Goal: Information Seeking & Learning: Learn about a topic

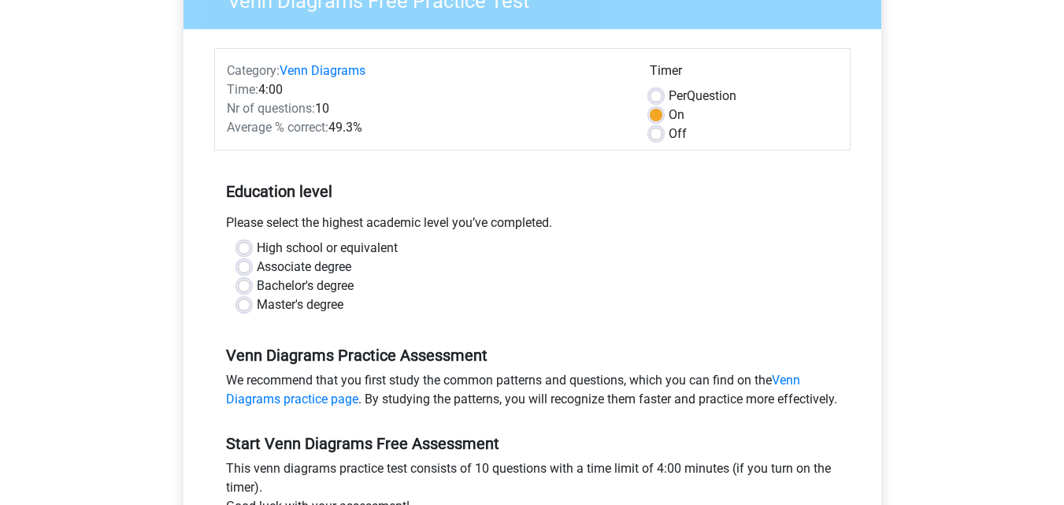
scroll to position [160, 0]
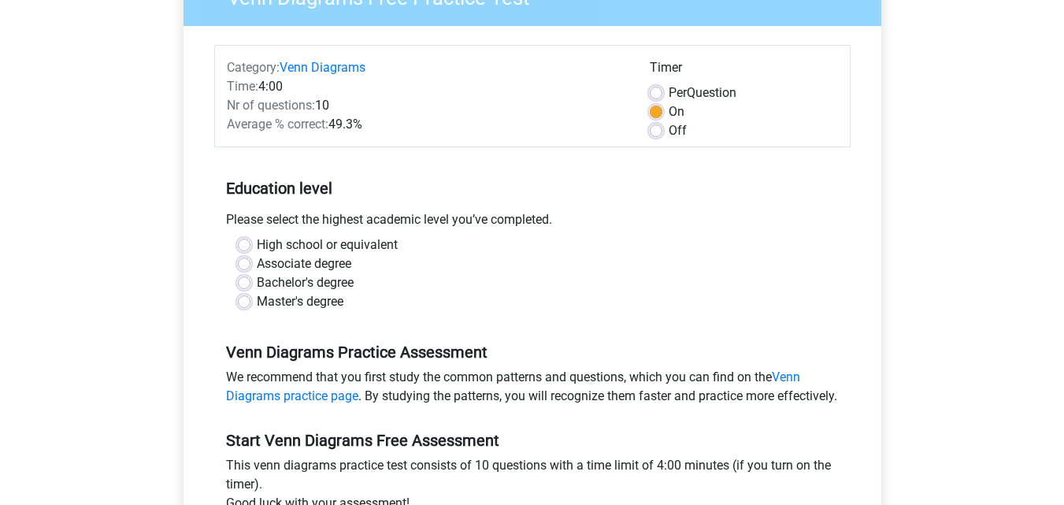
click at [669, 98] on label "Per Question" at bounding box center [703, 92] width 68 height 19
click at [658, 98] on input "Per Question" at bounding box center [656, 91] width 13 height 16
radio input "true"
click at [669, 106] on label "On" at bounding box center [677, 111] width 16 height 19
click at [658, 106] on input "On" at bounding box center [656, 110] width 13 height 16
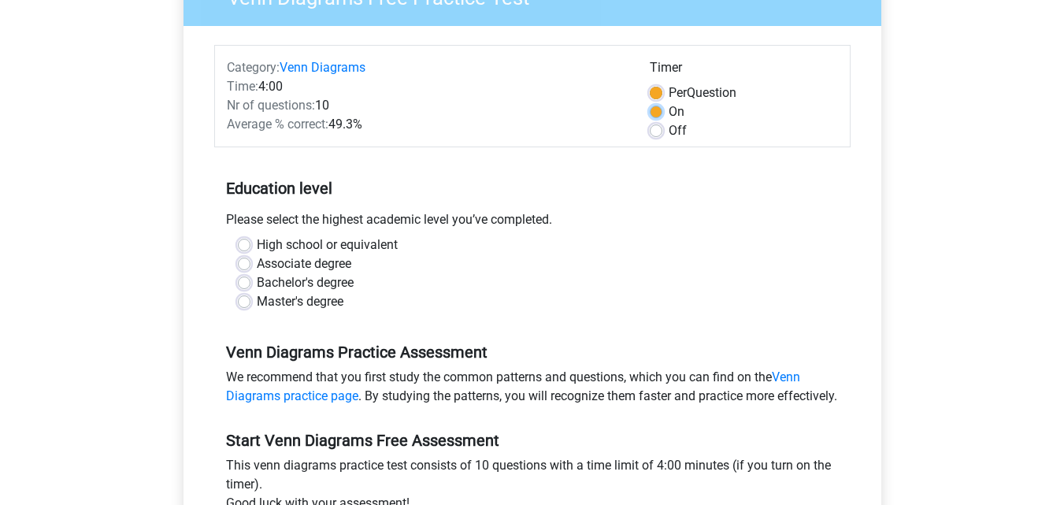
radio input "true"
click at [257, 265] on label "Associate degree" at bounding box center [304, 263] width 95 height 19
click at [246, 265] on input "Associate degree" at bounding box center [244, 262] width 13 height 16
radio input "true"
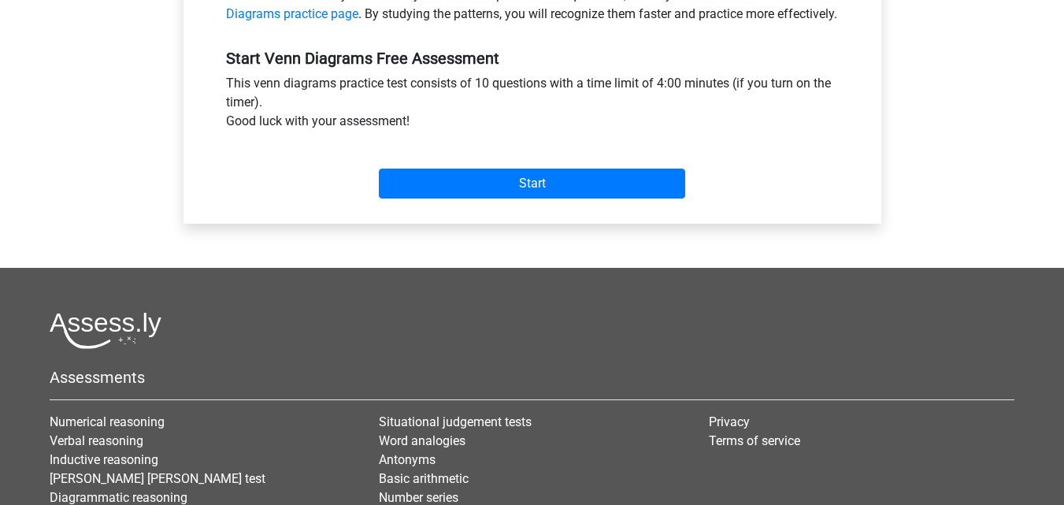
scroll to position [543, 0]
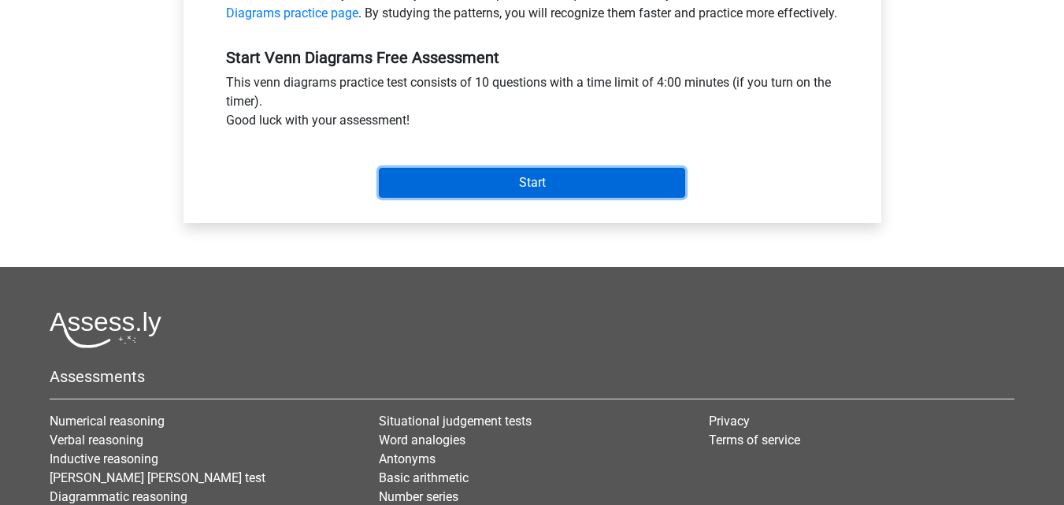
click at [483, 198] on input "Start" at bounding box center [532, 183] width 306 height 30
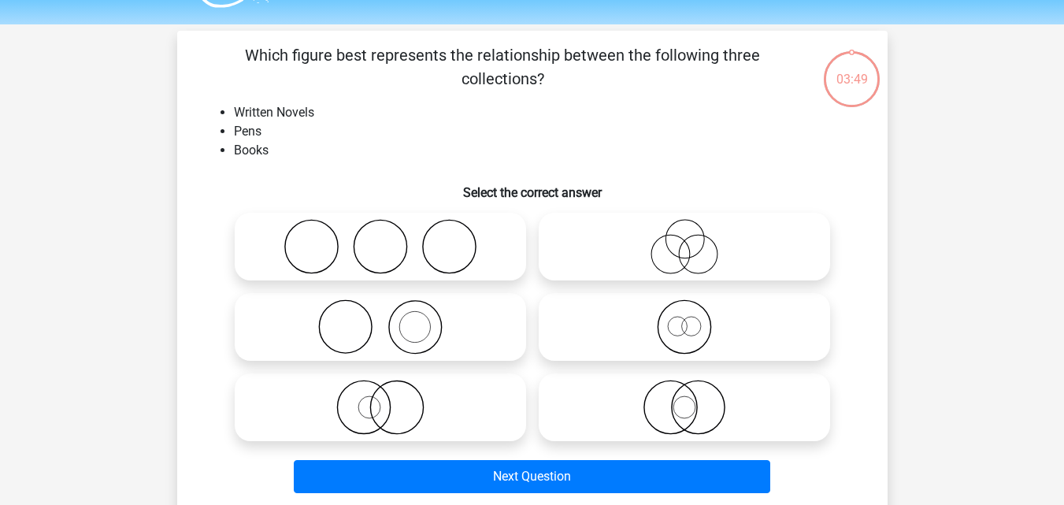
scroll to position [43, 0]
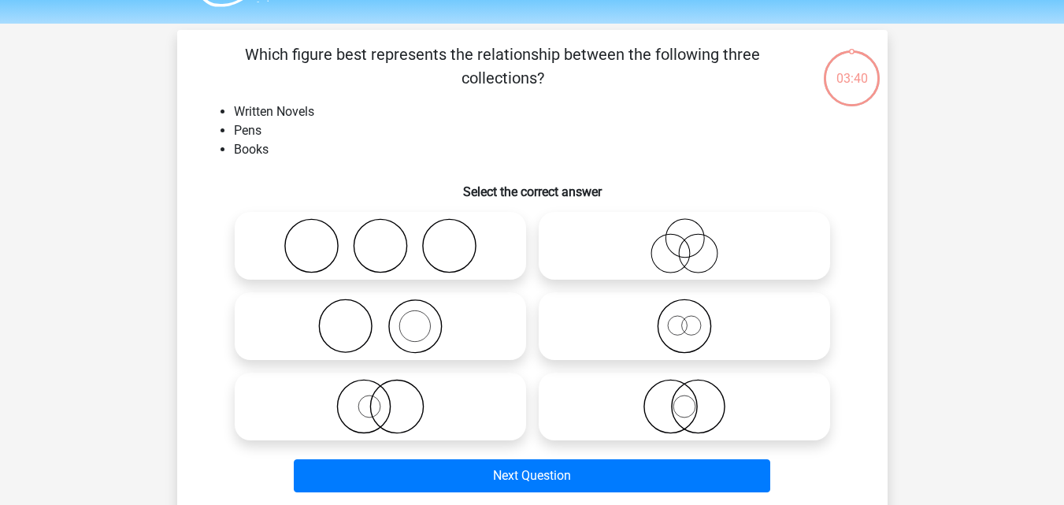
click at [436, 232] on icon at bounding box center [380, 245] width 279 height 55
click at [391, 232] on input "radio" at bounding box center [385, 233] width 10 height 10
radio input "true"
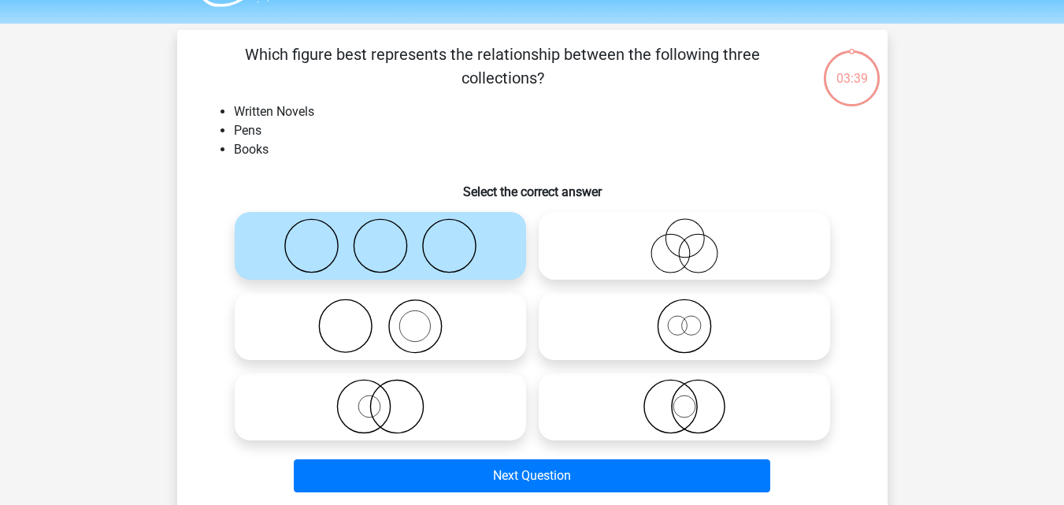
click at [601, 255] on icon at bounding box center [684, 245] width 279 height 55
click at [684, 238] on input "radio" at bounding box center [689, 233] width 10 height 10
radio input "true"
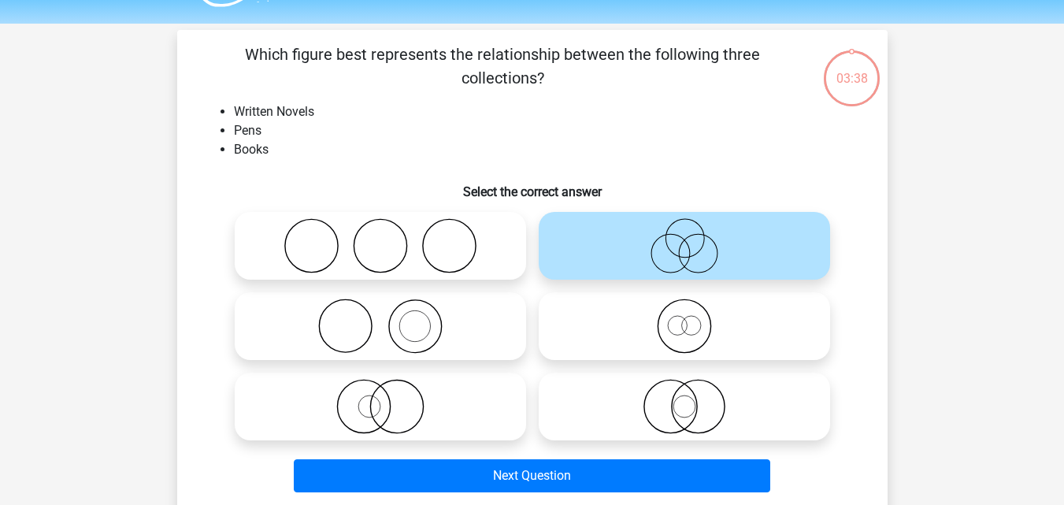
click at [442, 179] on h6 "Select the correct answer" at bounding box center [532, 186] width 660 height 28
click at [361, 235] on icon at bounding box center [380, 245] width 279 height 55
click at [380, 235] on input "radio" at bounding box center [385, 233] width 10 height 10
radio input "true"
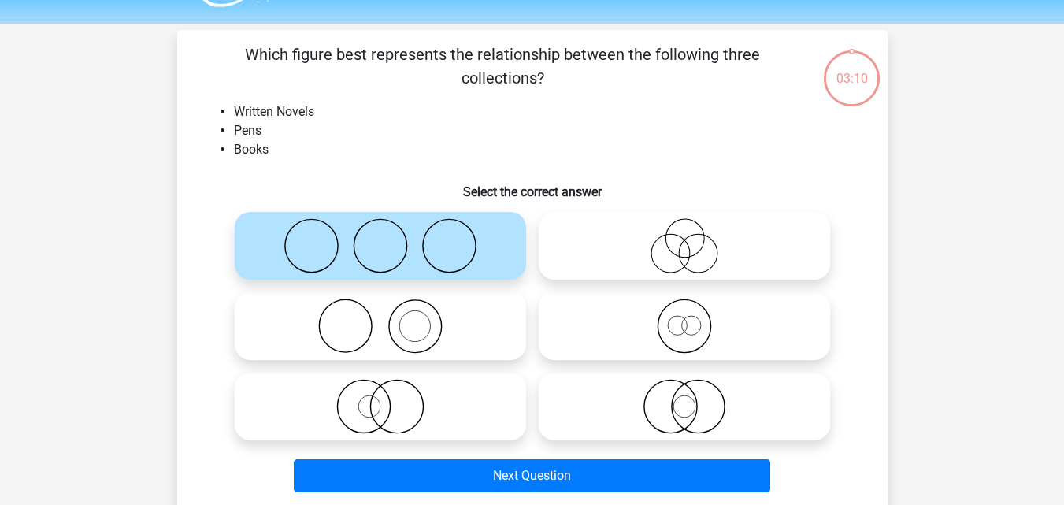
click at [404, 333] on icon at bounding box center [380, 325] width 279 height 55
click at [391, 318] on input "radio" at bounding box center [385, 313] width 10 height 10
radio input "true"
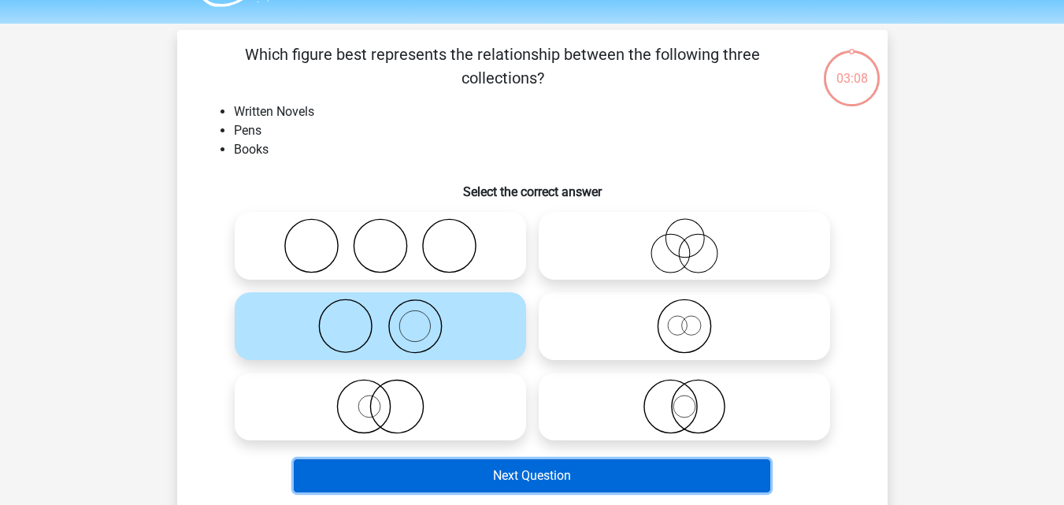
click at [547, 488] on button "Next Question" at bounding box center [532, 475] width 476 height 33
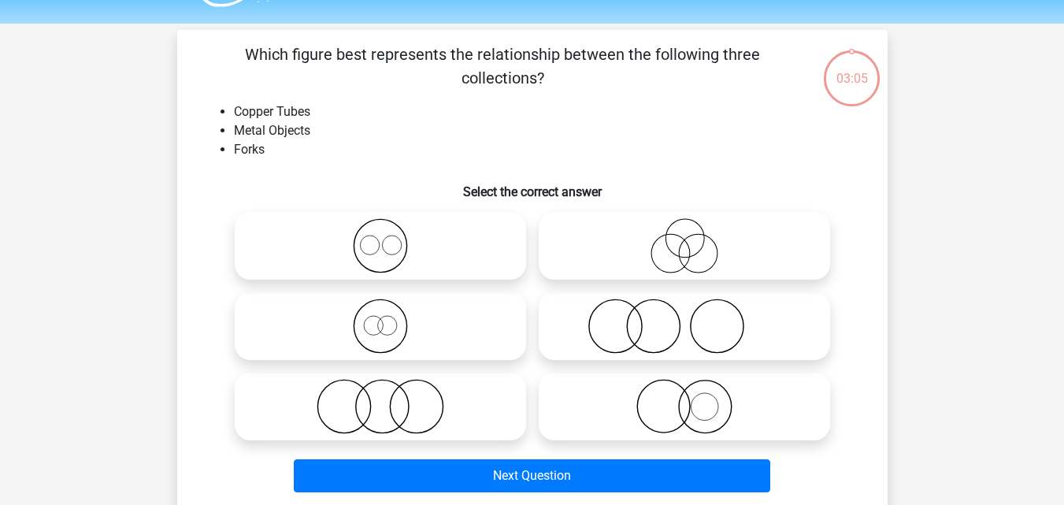
scroll to position [72, 0]
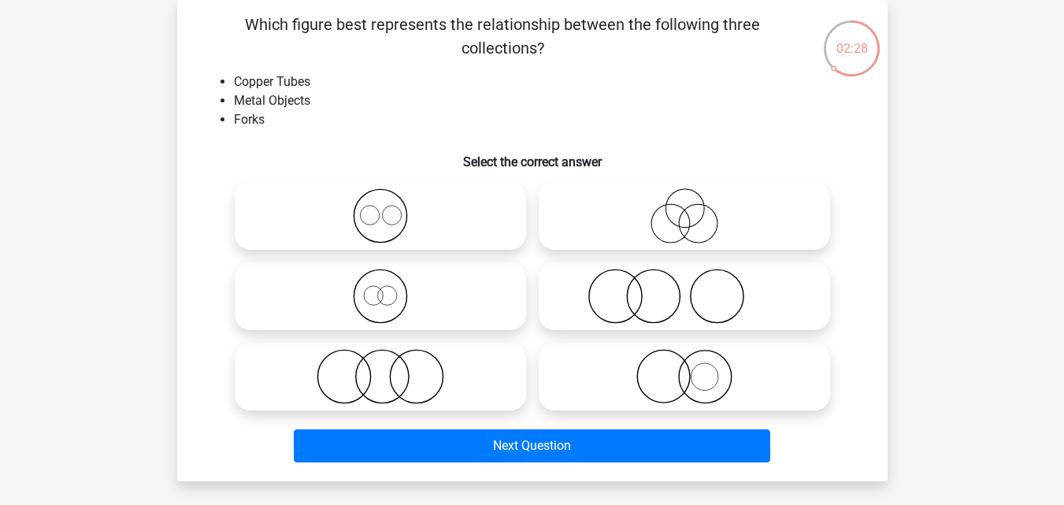
click at [713, 361] on icon at bounding box center [684, 376] width 279 height 55
click at [695, 361] on input "radio" at bounding box center [689, 363] width 10 height 10
radio input "true"
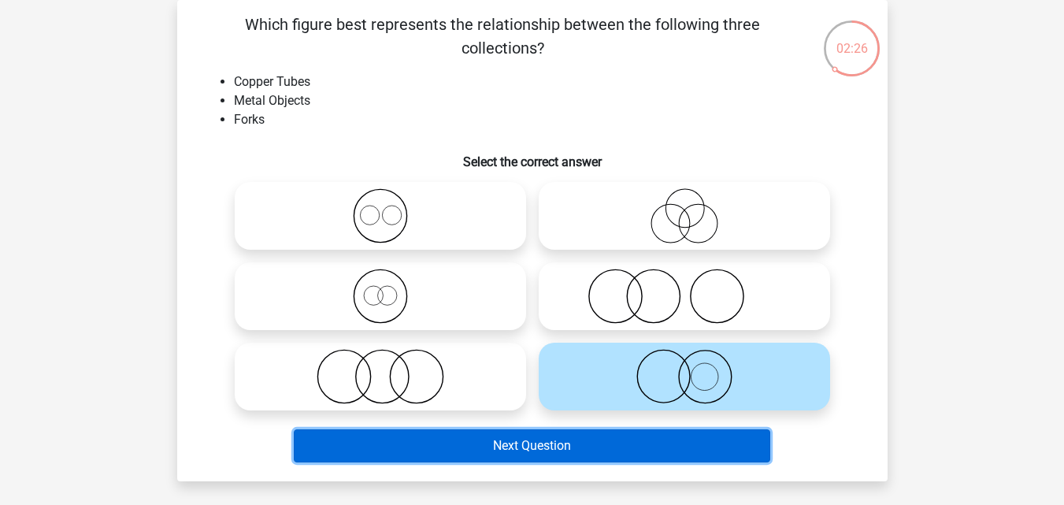
click at [576, 454] on button "Next Question" at bounding box center [532, 445] width 476 height 33
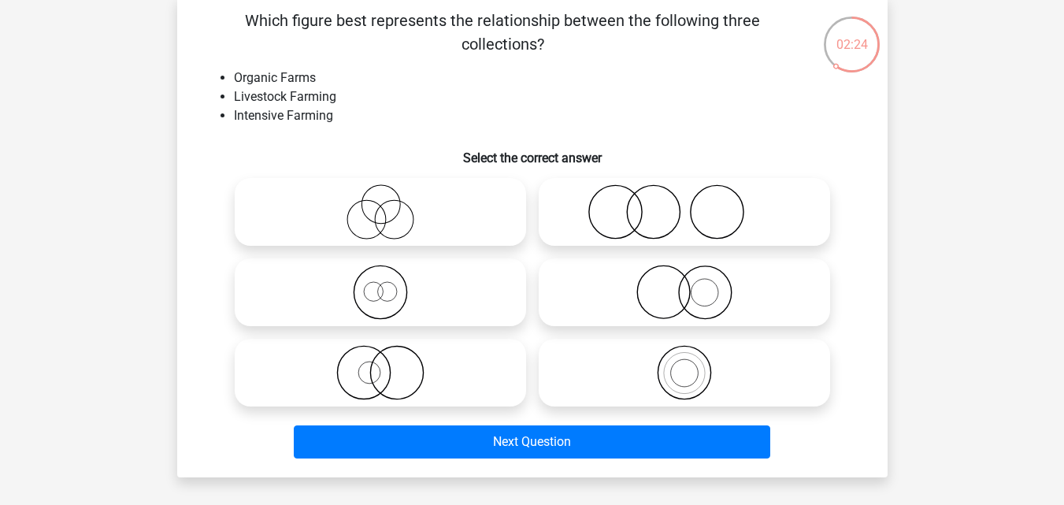
scroll to position [77, 0]
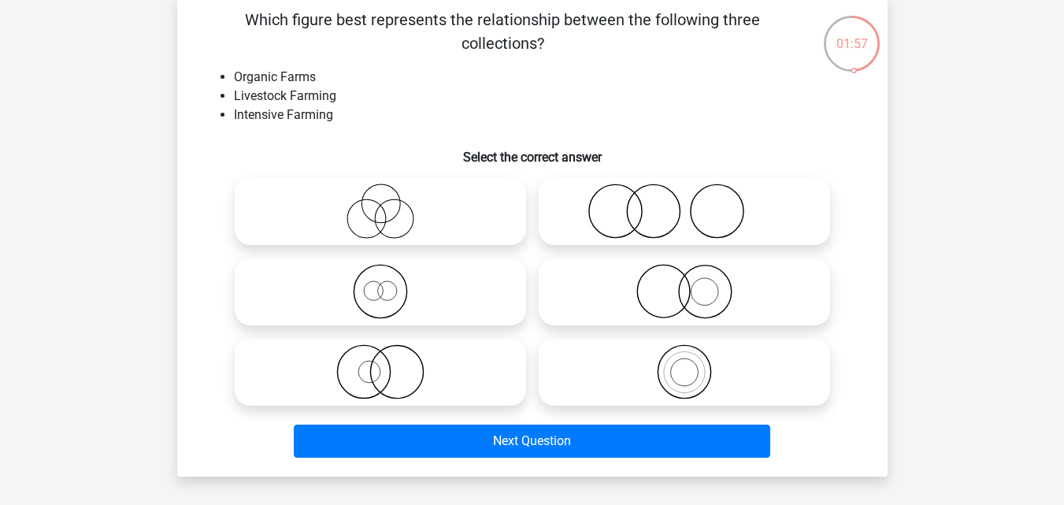
click at [414, 363] on icon at bounding box center [380, 371] width 279 height 55
click at [391, 363] on input "radio" at bounding box center [385, 359] width 10 height 10
radio input "true"
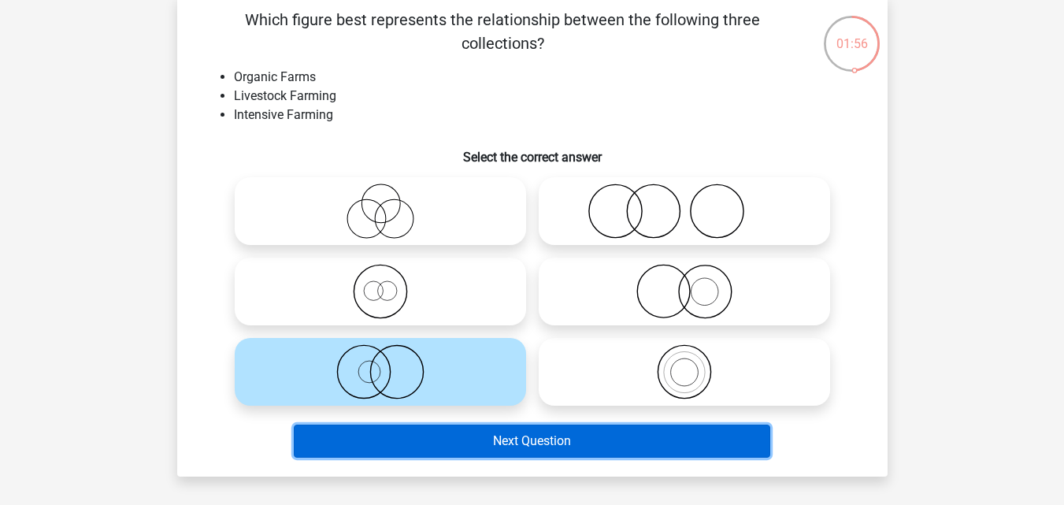
click at [510, 441] on button "Next Question" at bounding box center [532, 440] width 476 height 33
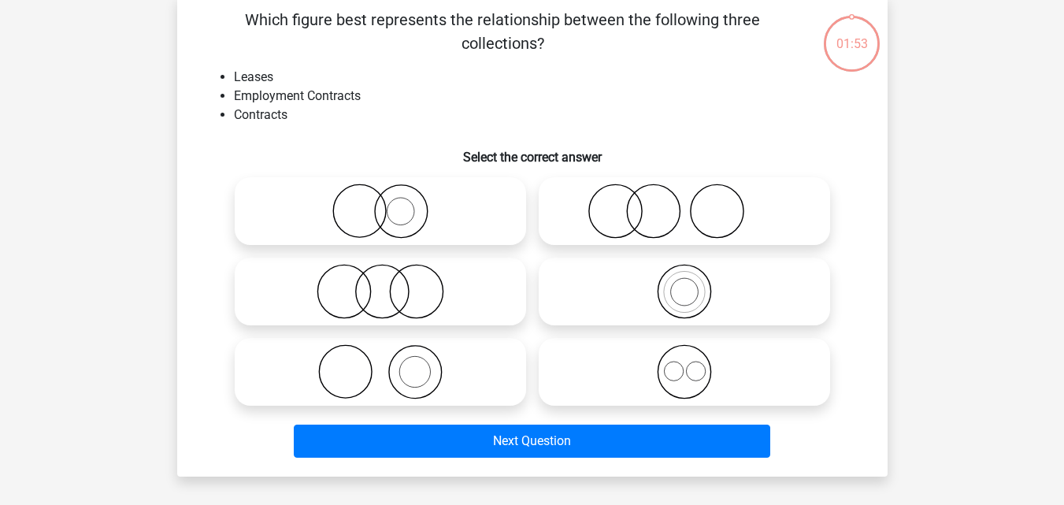
scroll to position [72, 0]
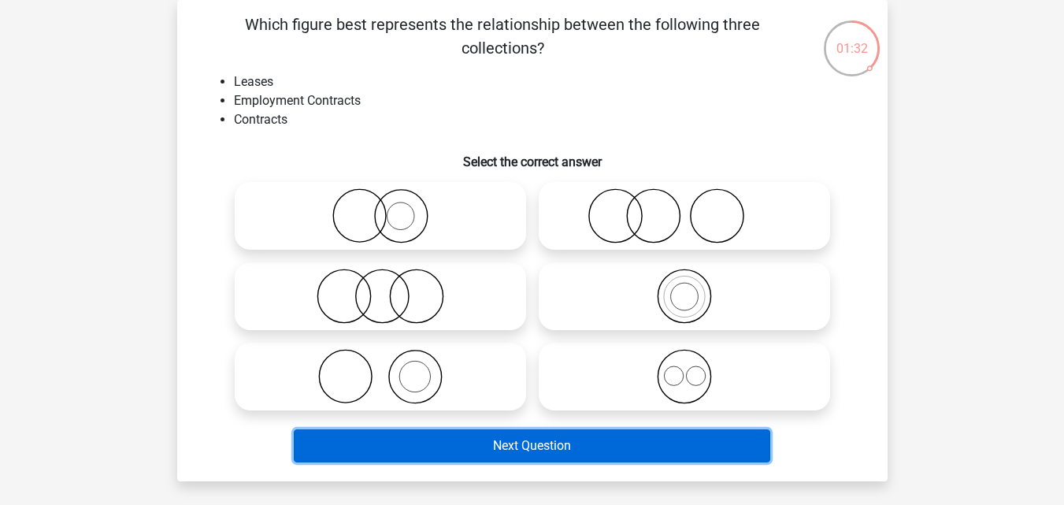
click at [516, 446] on button "Next Question" at bounding box center [532, 445] width 476 height 33
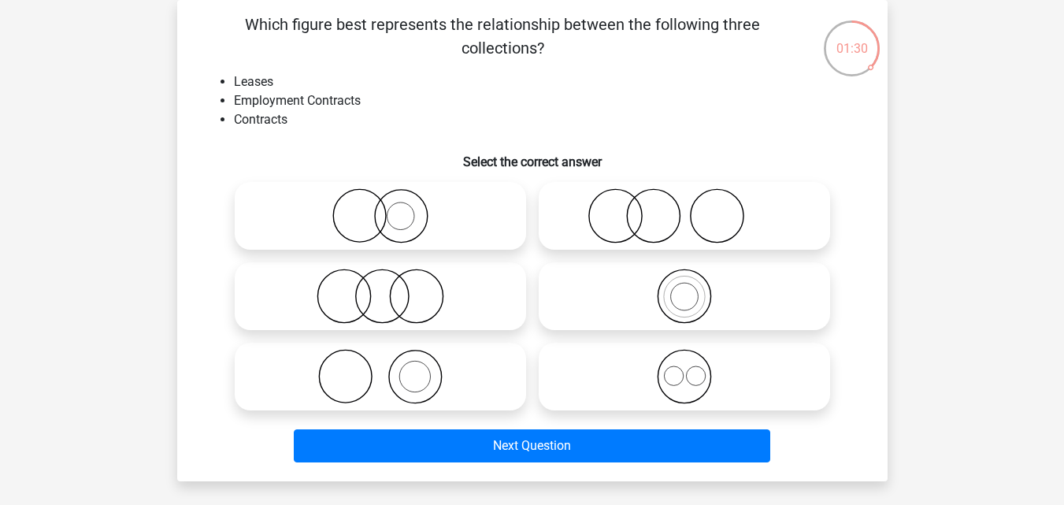
click at [425, 316] on icon at bounding box center [380, 296] width 279 height 55
click at [391, 288] on input "radio" at bounding box center [385, 283] width 10 height 10
radio input "true"
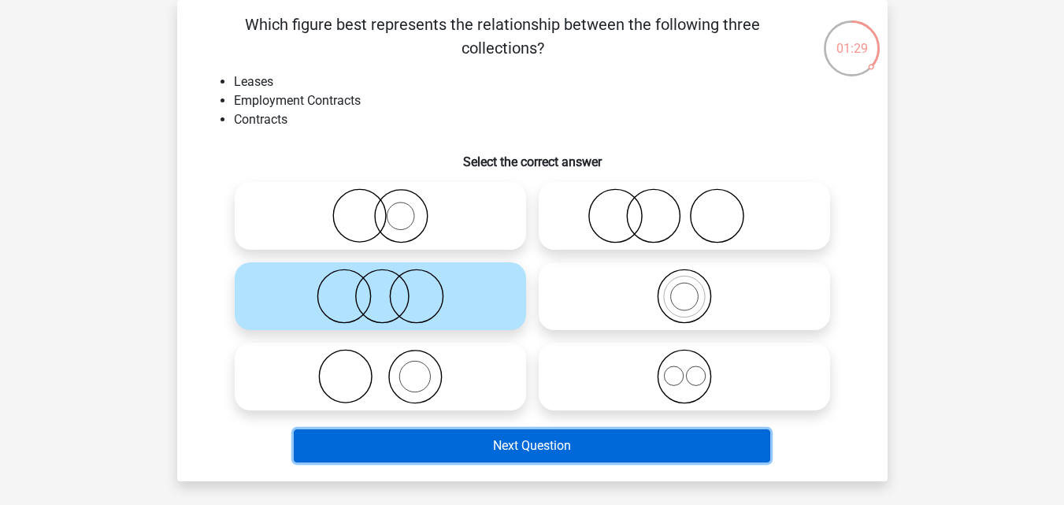
click at [527, 448] on button "Next Question" at bounding box center [532, 445] width 476 height 33
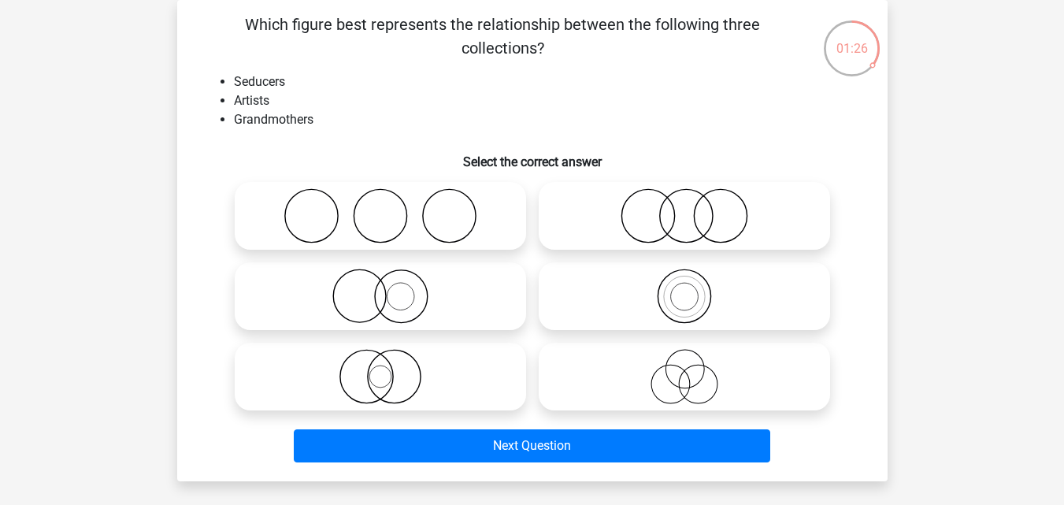
click at [430, 258] on div at bounding box center [380, 296] width 304 height 80
click at [428, 279] on icon at bounding box center [380, 296] width 279 height 55
click at [391, 279] on input "radio" at bounding box center [385, 283] width 10 height 10
radio input "true"
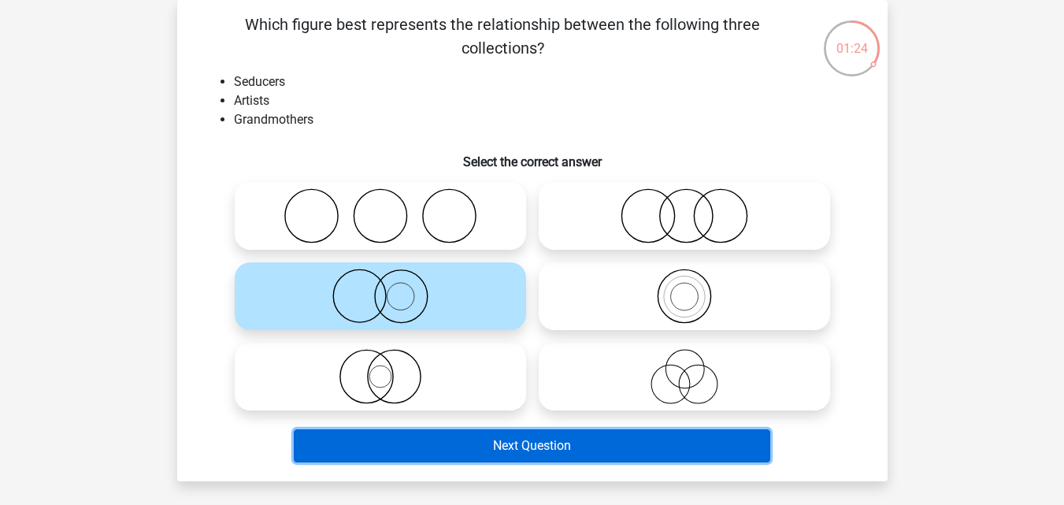
click at [540, 450] on button "Next Question" at bounding box center [532, 445] width 476 height 33
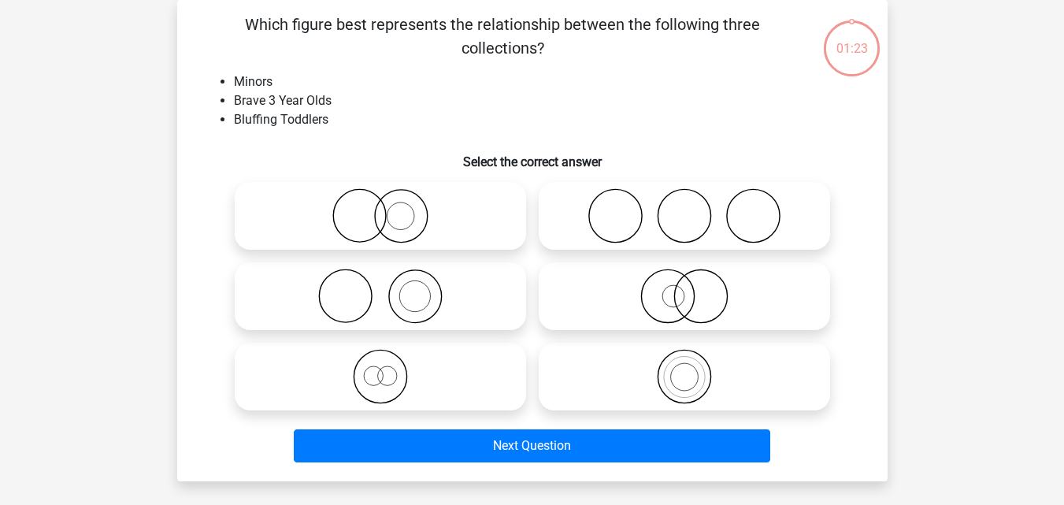
click at [460, 374] on icon at bounding box center [380, 376] width 279 height 55
click at [391, 369] on input "radio" at bounding box center [385, 363] width 10 height 10
radio input "true"
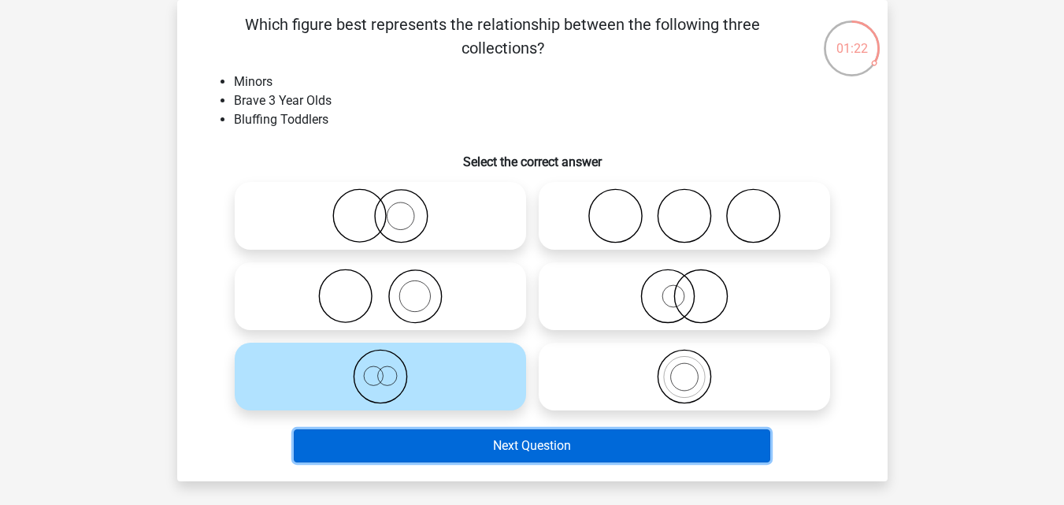
click at [529, 443] on button "Next Question" at bounding box center [532, 445] width 476 height 33
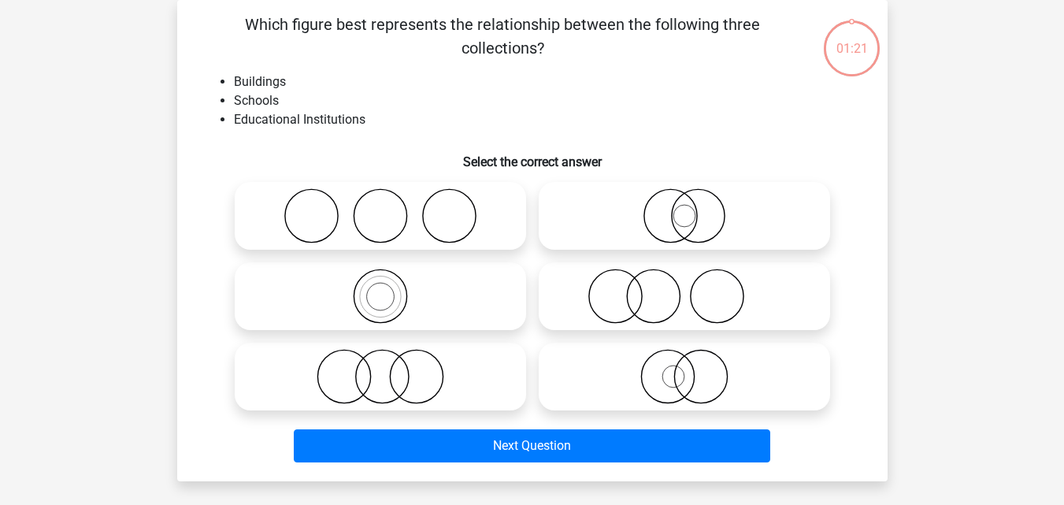
click at [442, 369] on circle at bounding box center [416, 376] width 53 height 53
click at [391, 369] on input "radio" at bounding box center [385, 363] width 10 height 10
radio input "true"
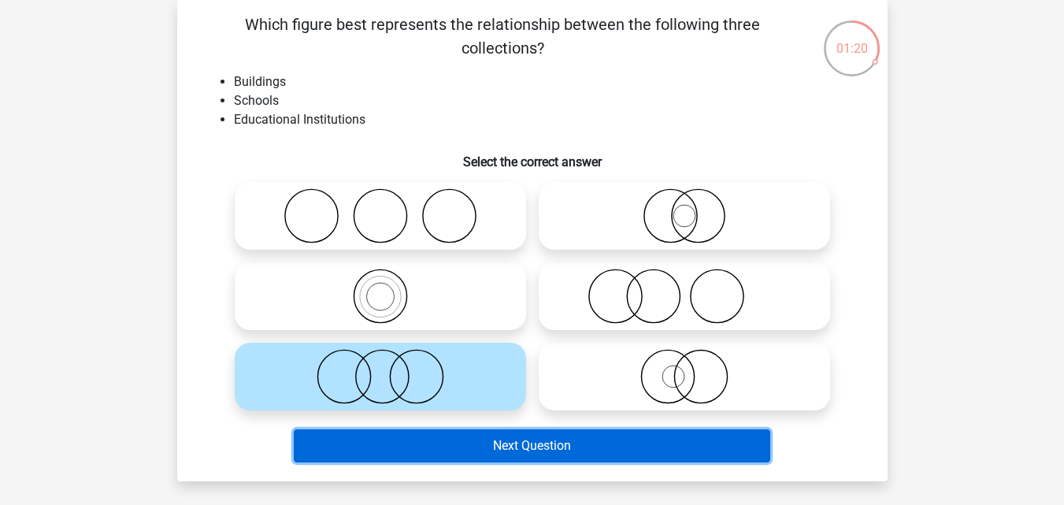
click at [539, 453] on button "Next Question" at bounding box center [532, 445] width 476 height 33
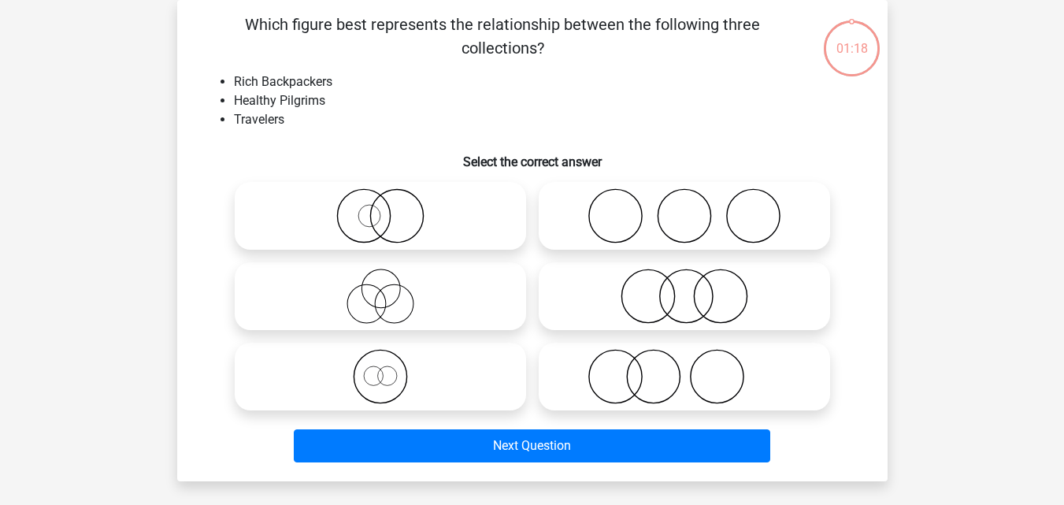
click at [461, 391] on icon at bounding box center [380, 376] width 279 height 55
click at [391, 369] on input "radio" at bounding box center [385, 363] width 10 height 10
radio input "true"
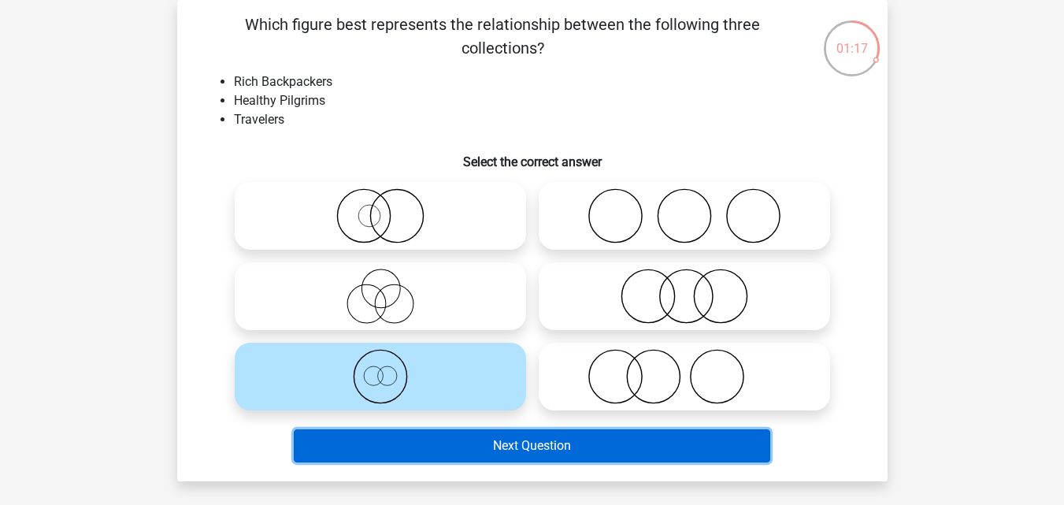
click at [546, 446] on button "Next Question" at bounding box center [532, 445] width 476 height 33
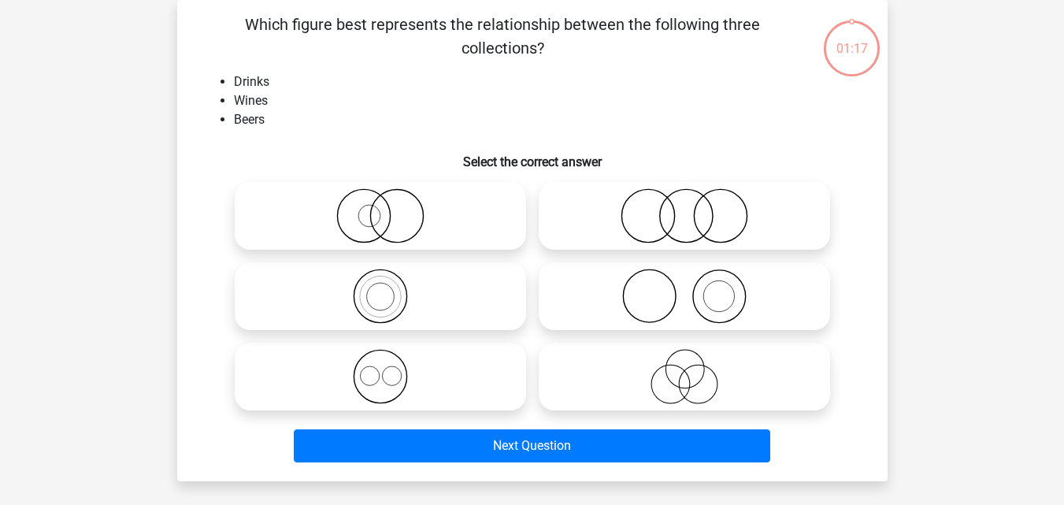
click at [457, 365] on icon at bounding box center [380, 376] width 279 height 55
click at [391, 365] on input "radio" at bounding box center [385, 363] width 10 height 10
radio input "true"
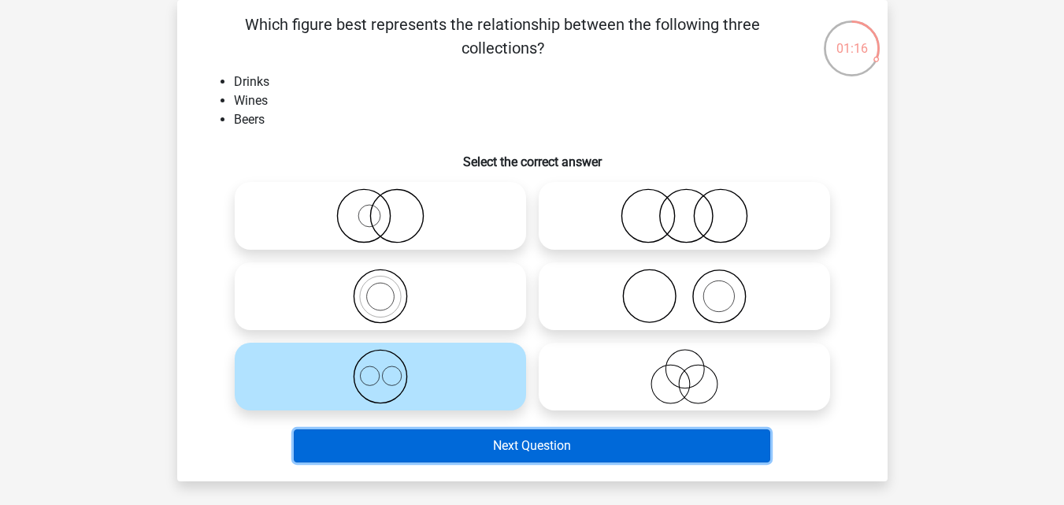
click at [559, 452] on button "Next Question" at bounding box center [532, 445] width 476 height 33
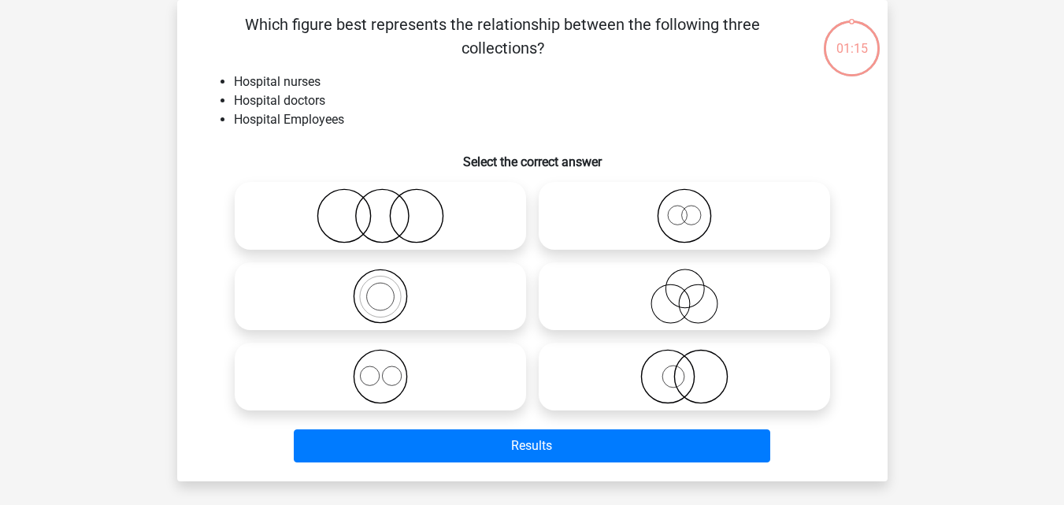
click at [469, 395] on icon at bounding box center [380, 376] width 279 height 55
click at [391, 369] on input "radio" at bounding box center [385, 363] width 10 height 10
radio input "true"
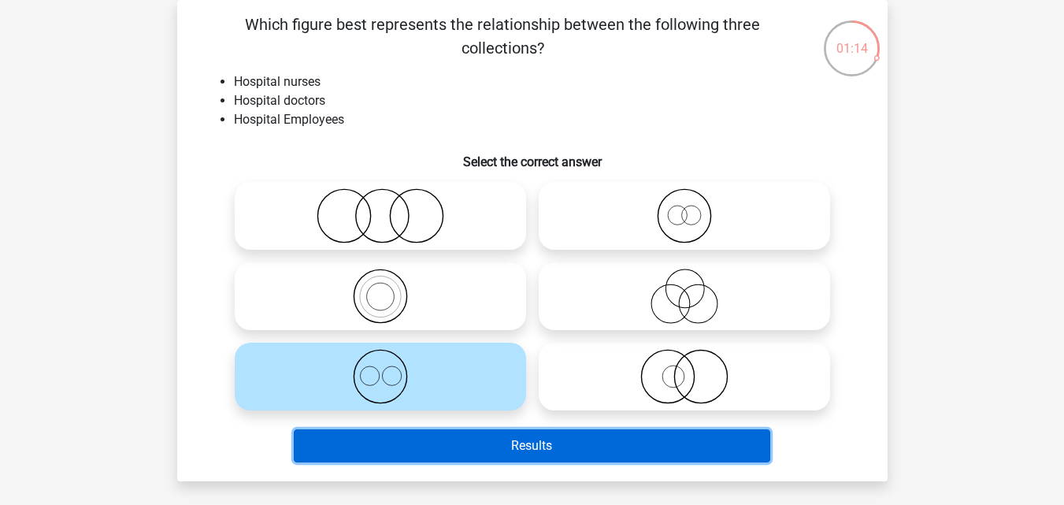
click at [529, 430] on button "Results" at bounding box center [532, 445] width 476 height 33
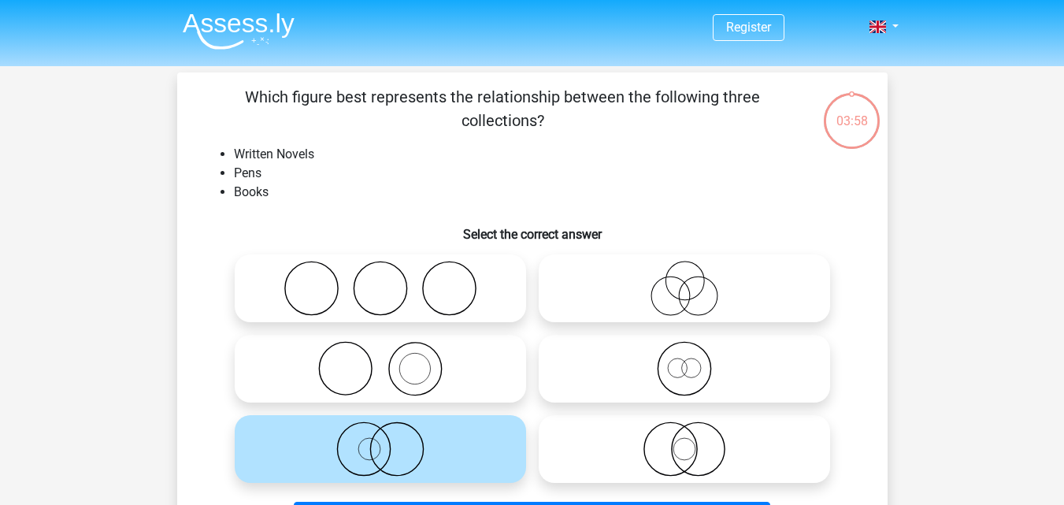
scroll to position [72, 0]
